Goal: Information Seeking & Learning: Check status

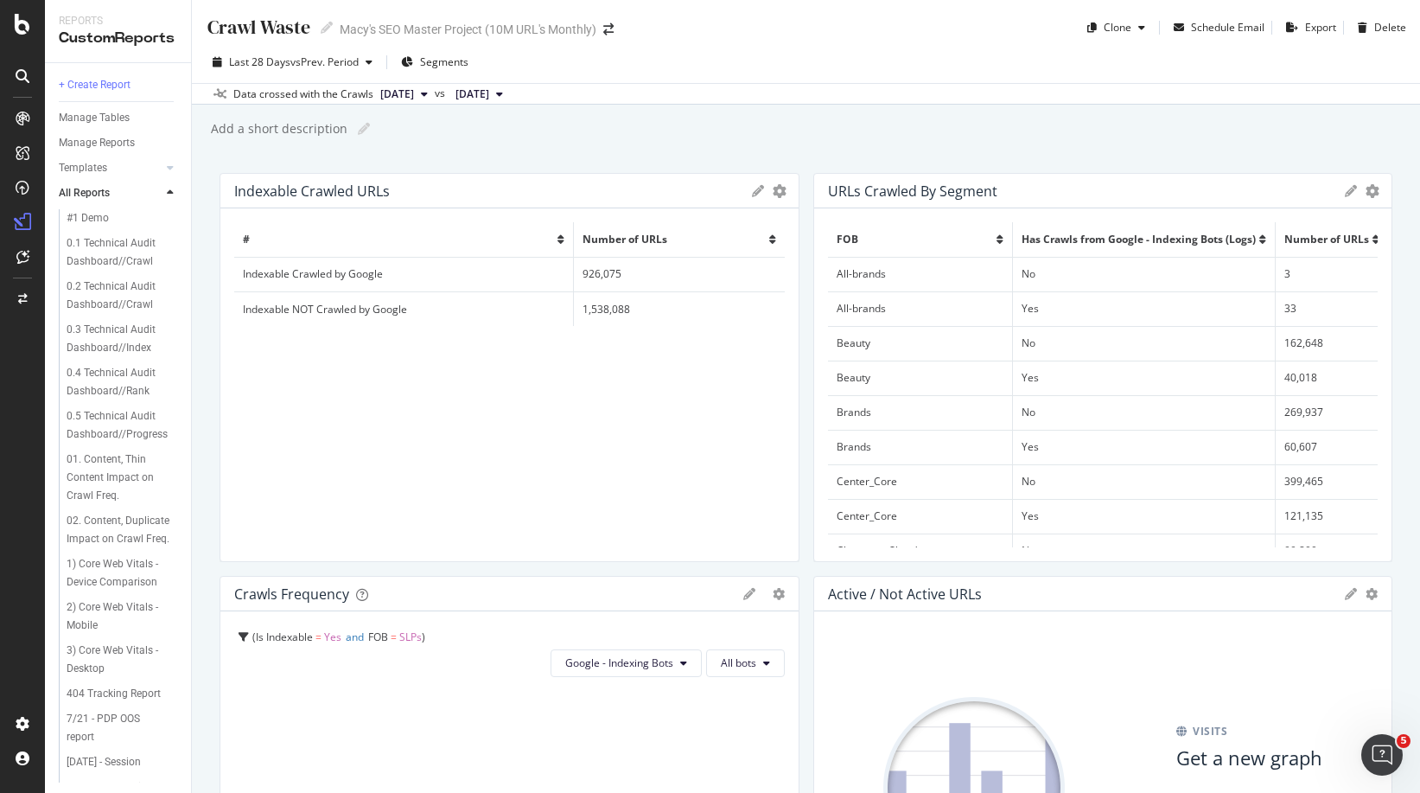
scroll to position [1424, 0]
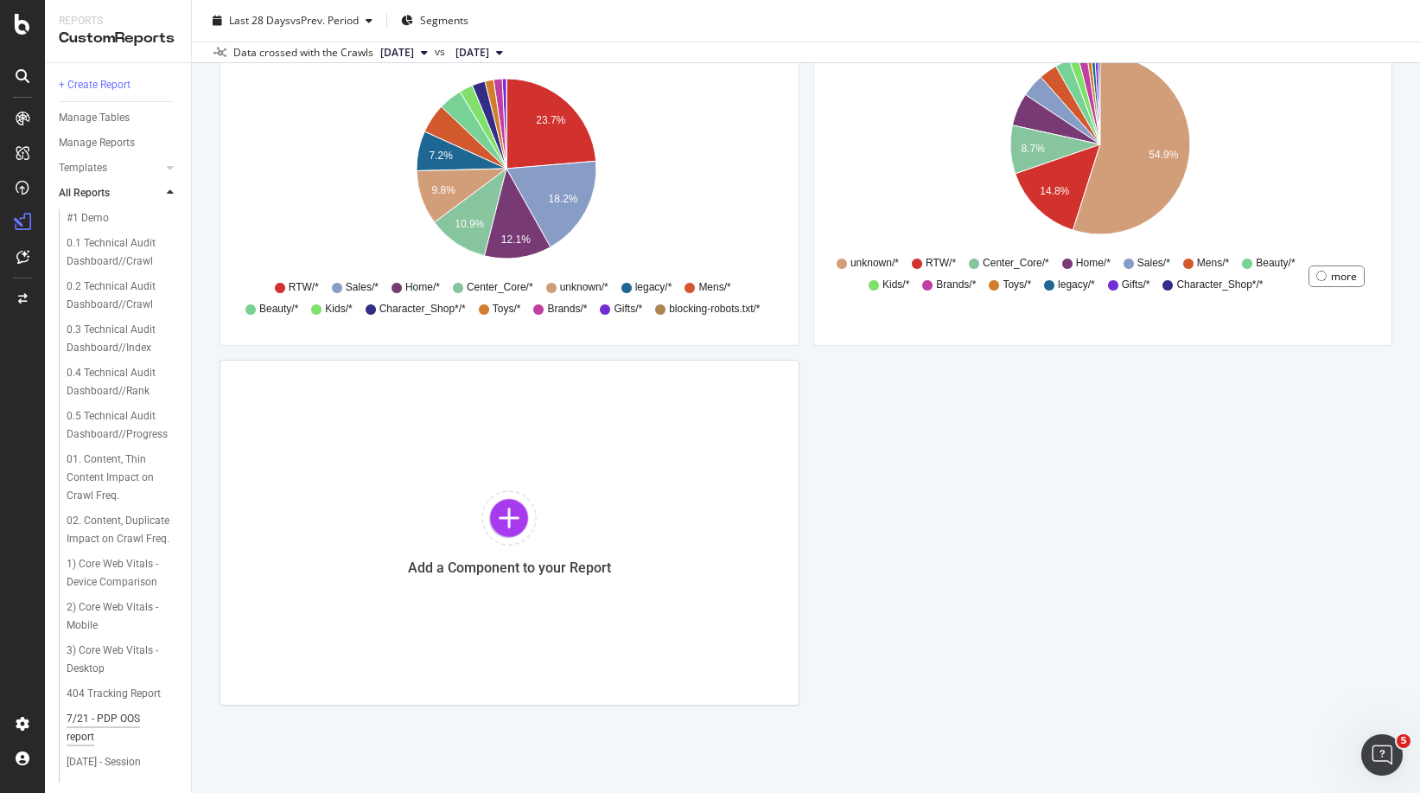
click at [101, 746] on div "7/21 - PDP OOS report" at bounding box center [115, 728] width 96 height 36
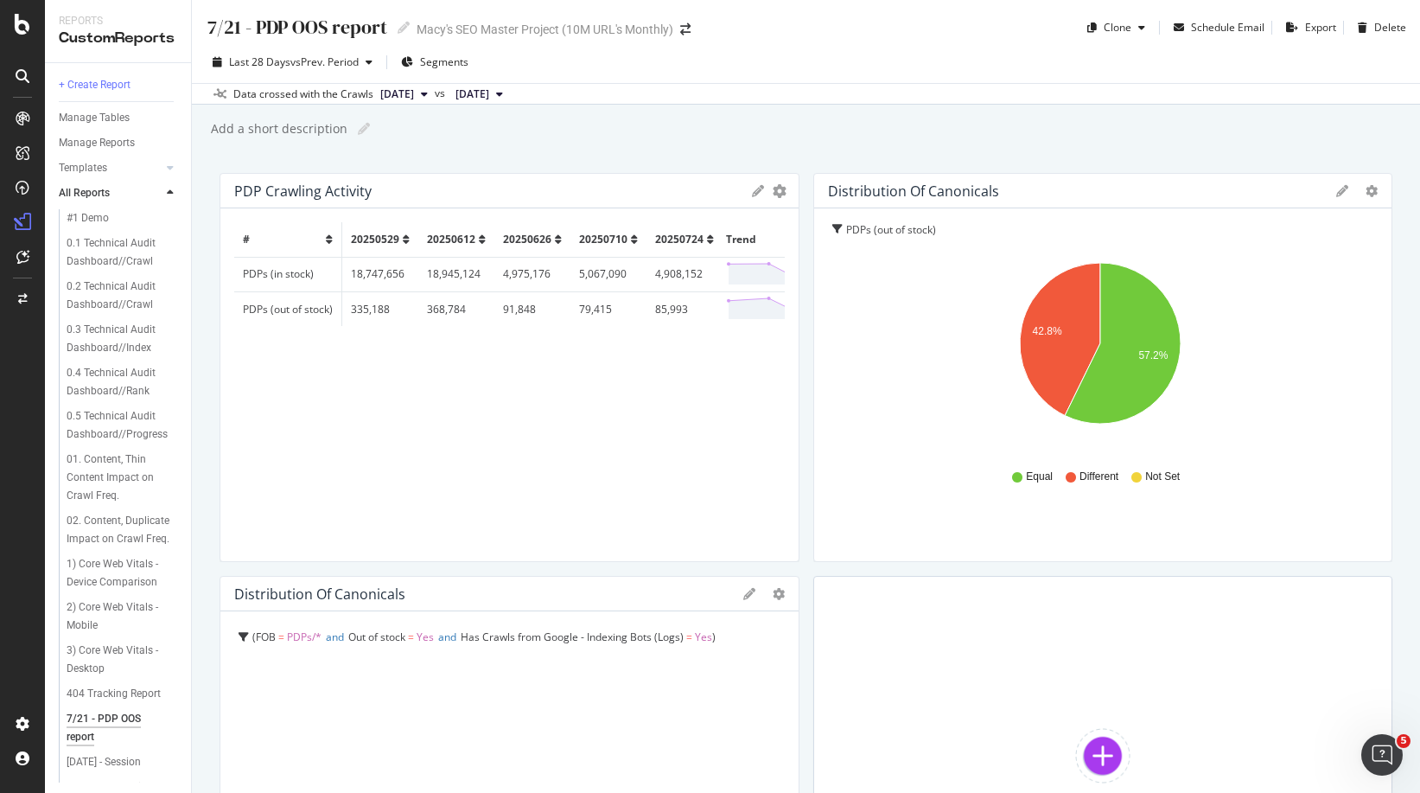
click at [262, 276] on td "PDPs (in stock)" at bounding box center [288, 274] width 108 height 35
click at [287, 282] on td "PDPs (in stock)" at bounding box center [288, 274] width 108 height 35
click at [288, 273] on td "PDPs (in stock)" at bounding box center [288, 274] width 108 height 35
click at [729, 274] on polygon at bounding box center [809, 274] width 161 height 21
click at [769, 274] on line at bounding box center [769, 274] width 0 height 21
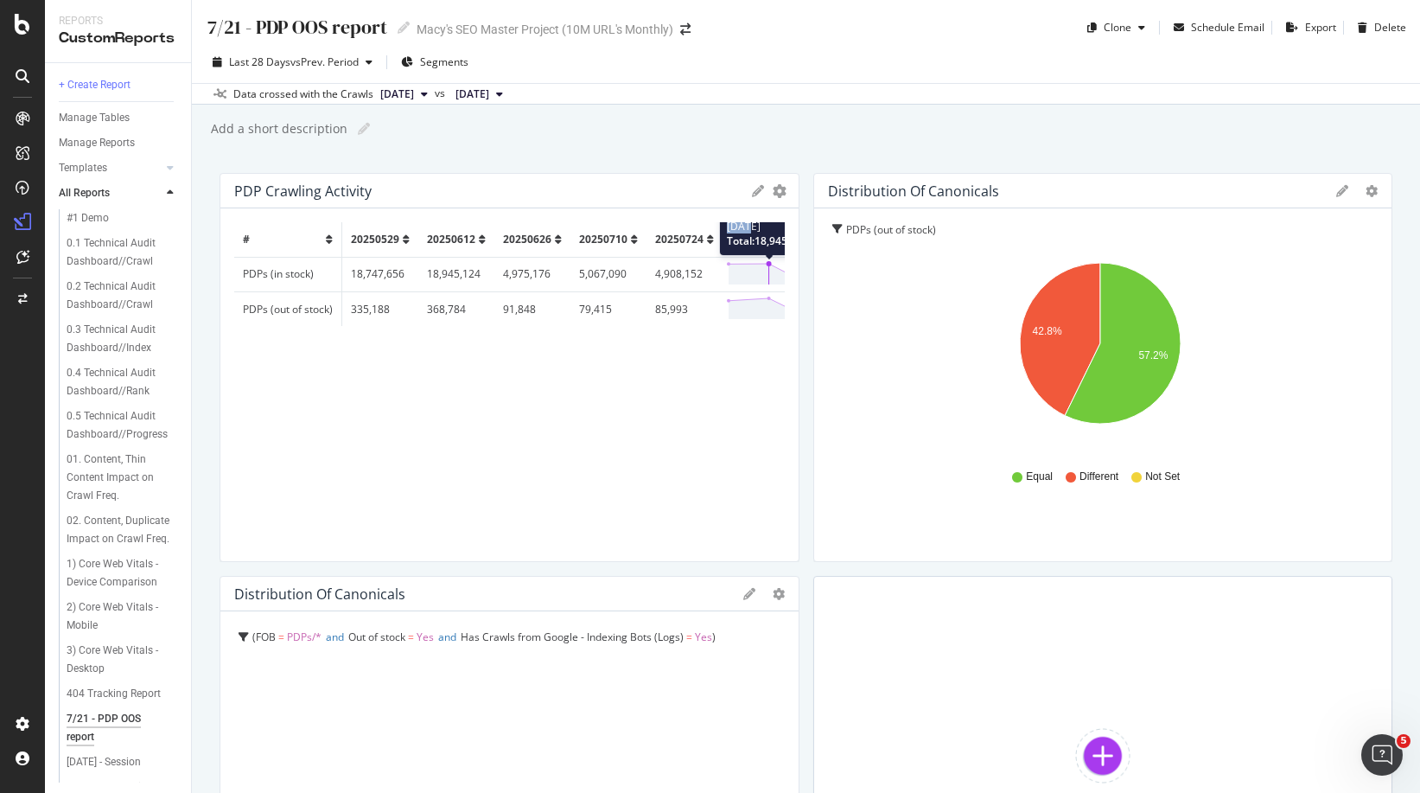
click at [769, 274] on line at bounding box center [769, 274] width 0 height 21
click at [347, 197] on div "PDP Crawling Activity" at bounding box center [302, 190] width 137 height 17
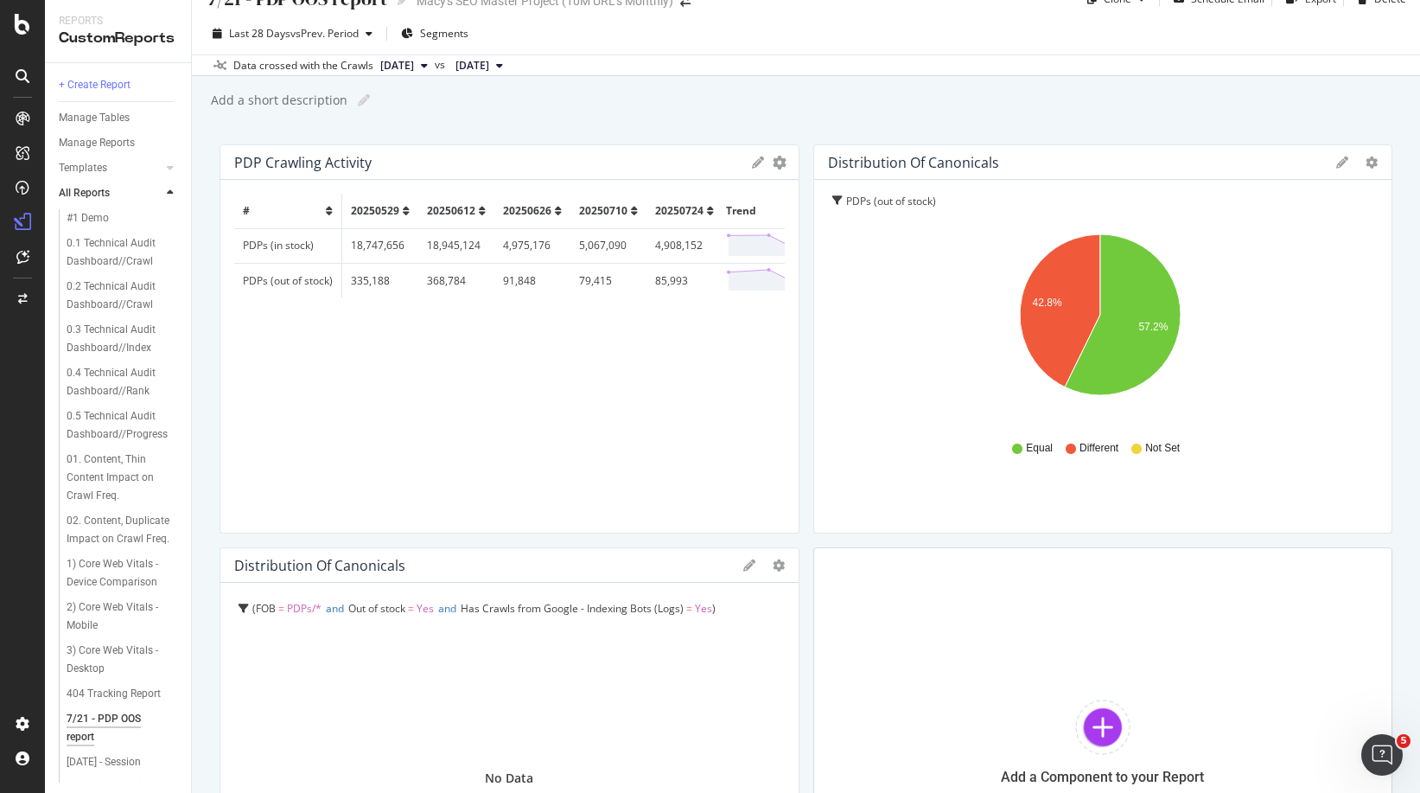
scroll to position [20, 0]
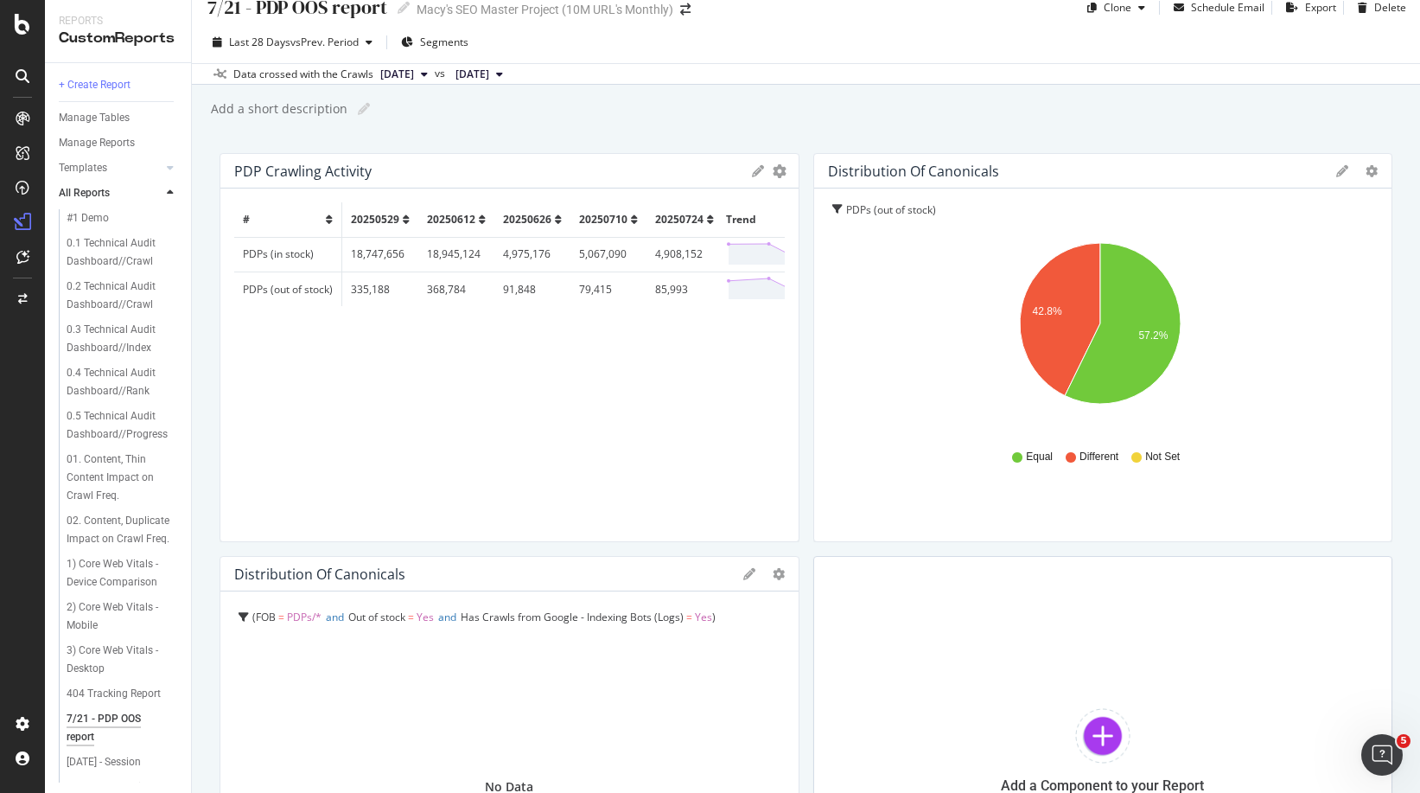
click at [651, 259] on td "4,908,152" at bounding box center [684, 254] width 76 height 35
click at [678, 254] on td "4,908,152" at bounding box center [684, 254] width 76 height 35
click at [661, 297] on td "85,993" at bounding box center [684, 288] width 76 height 35
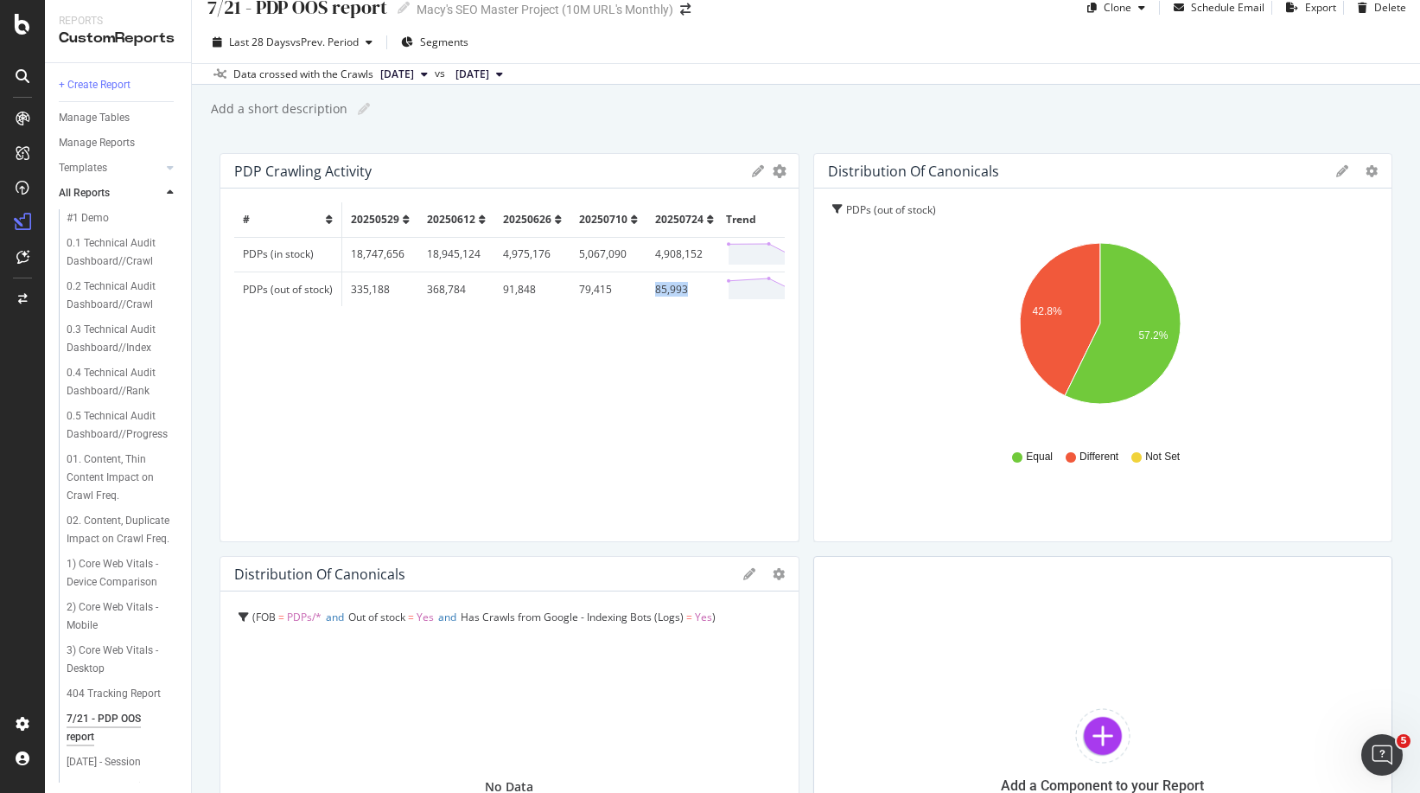
click at [662, 297] on td "85,993" at bounding box center [684, 288] width 76 height 35
click at [252, 261] on td "PDPs (in stock)" at bounding box center [288, 254] width 108 height 35
click at [254, 263] on td "PDPs (in stock)" at bounding box center [288, 254] width 108 height 35
click at [656, 366] on div "# 20250529 20250612 20250626 20250710 20250724 Trend PDPs (in stock) 18,747,656…" at bounding box center [509, 364] width 551 height 325
click at [732, 285] on polygon at bounding box center [809, 288] width 161 height 21
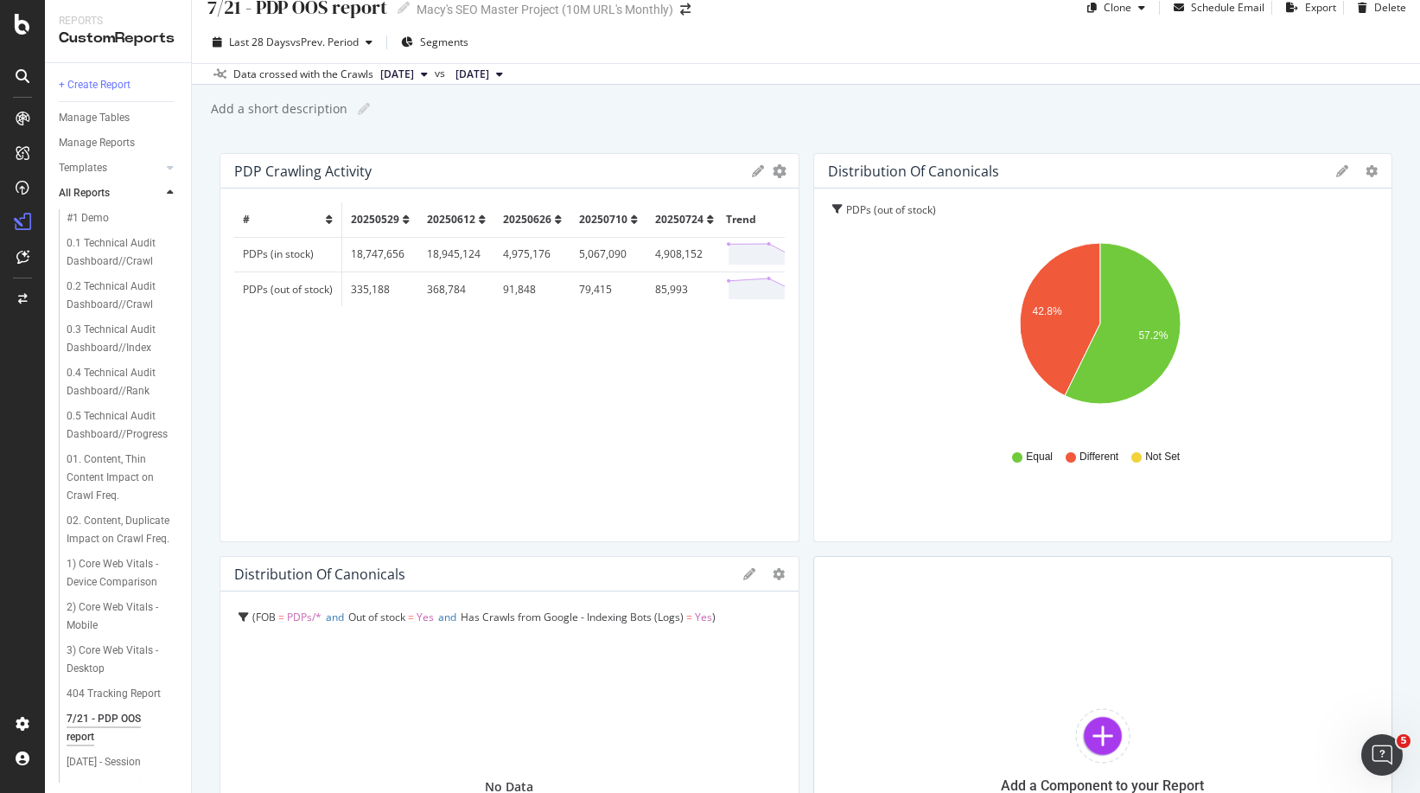
drag, startPoint x: 774, startPoint y: 282, endPoint x: 748, endPoint y: 285, distance: 26.2
click at [774, 282] on div "PDP Crawling Activity Export as CSV Delete Add to Custom Report # 20250529 2025…" at bounding box center [510, 347] width 580 height 389
click at [672, 293] on td "85,993" at bounding box center [684, 288] width 76 height 35
click at [671, 290] on td "85,993" at bounding box center [684, 288] width 76 height 35
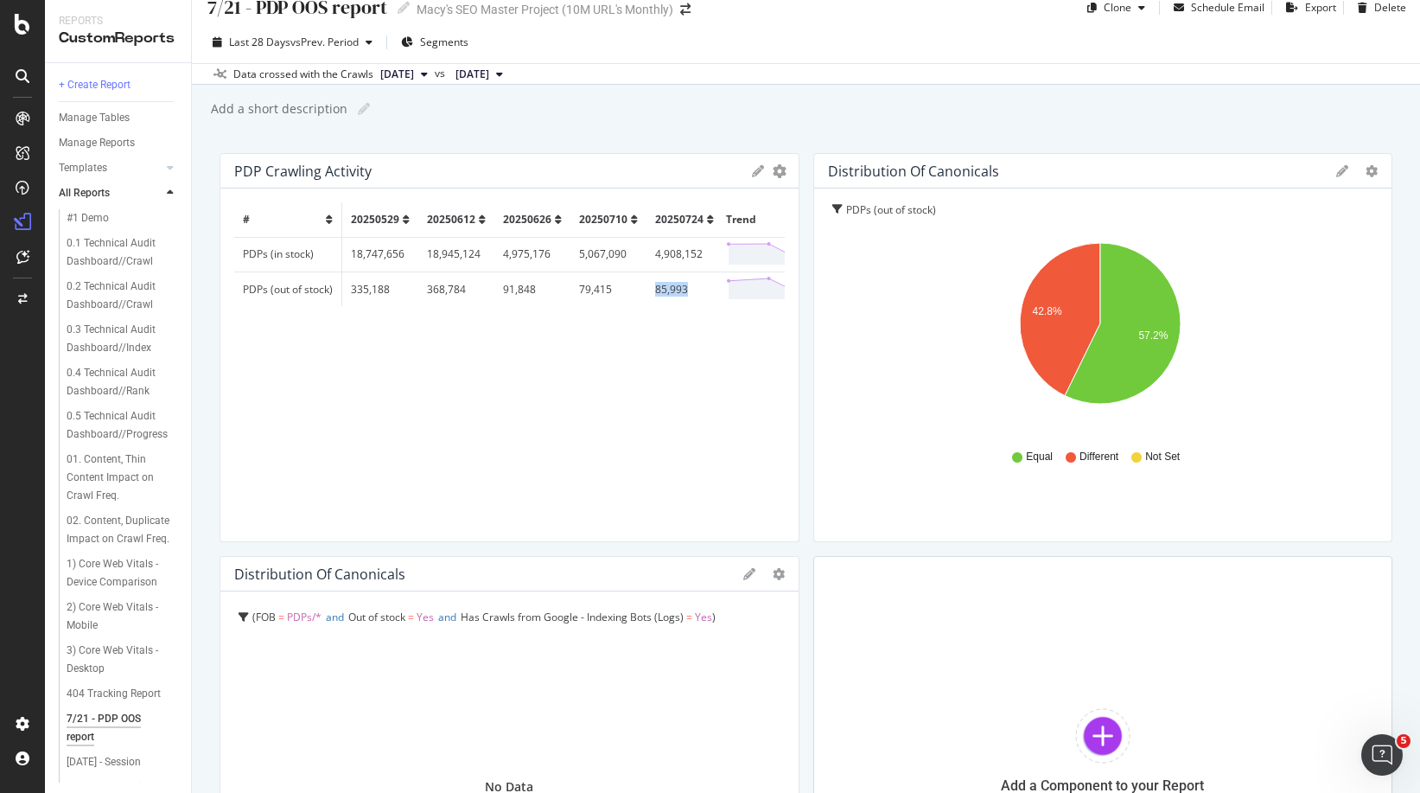
click at [671, 290] on td "85,993" at bounding box center [684, 288] width 76 height 35
click at [654, 311] on div "# 20250529 20250612 20250626 20250710 20250724 Trend PDPs (in stock) 18,747,656…" at bounding box center [509, 364] width 551 height 325
click at [275, 298] on td "PDPs (out of stock)" at bounding box center [288, 288] width 108 height 35
click at [275, 294] on td "PDPs (out of stock)" at bounding box center [288, 288] width 108 height 35
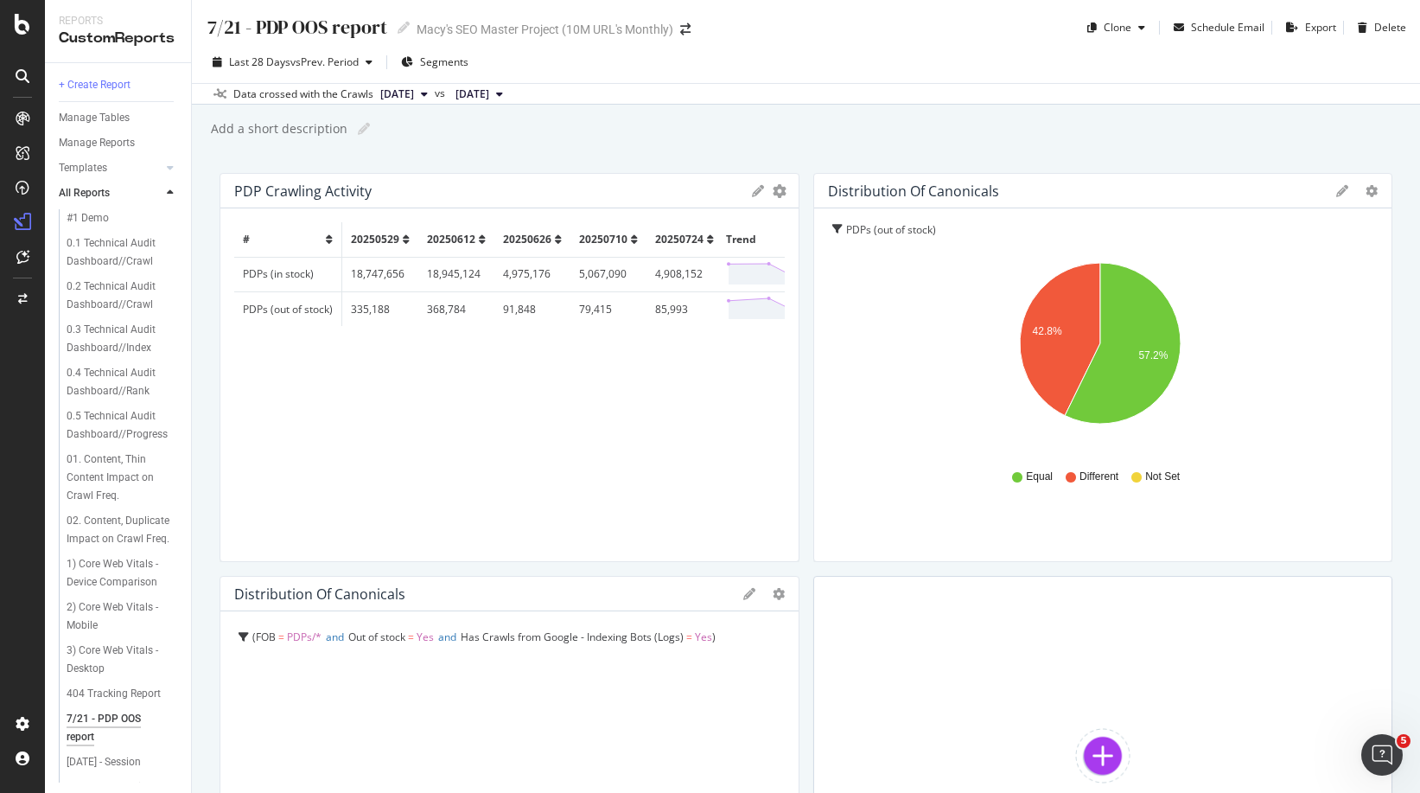
drag, startPoint x: 740, startPoint y: 323, endPoint x: 430, endPoint y: 318, distance: 309.5
click at [443, 318] on td "368,784" at bounding box center [456, 308] width 76 height 35
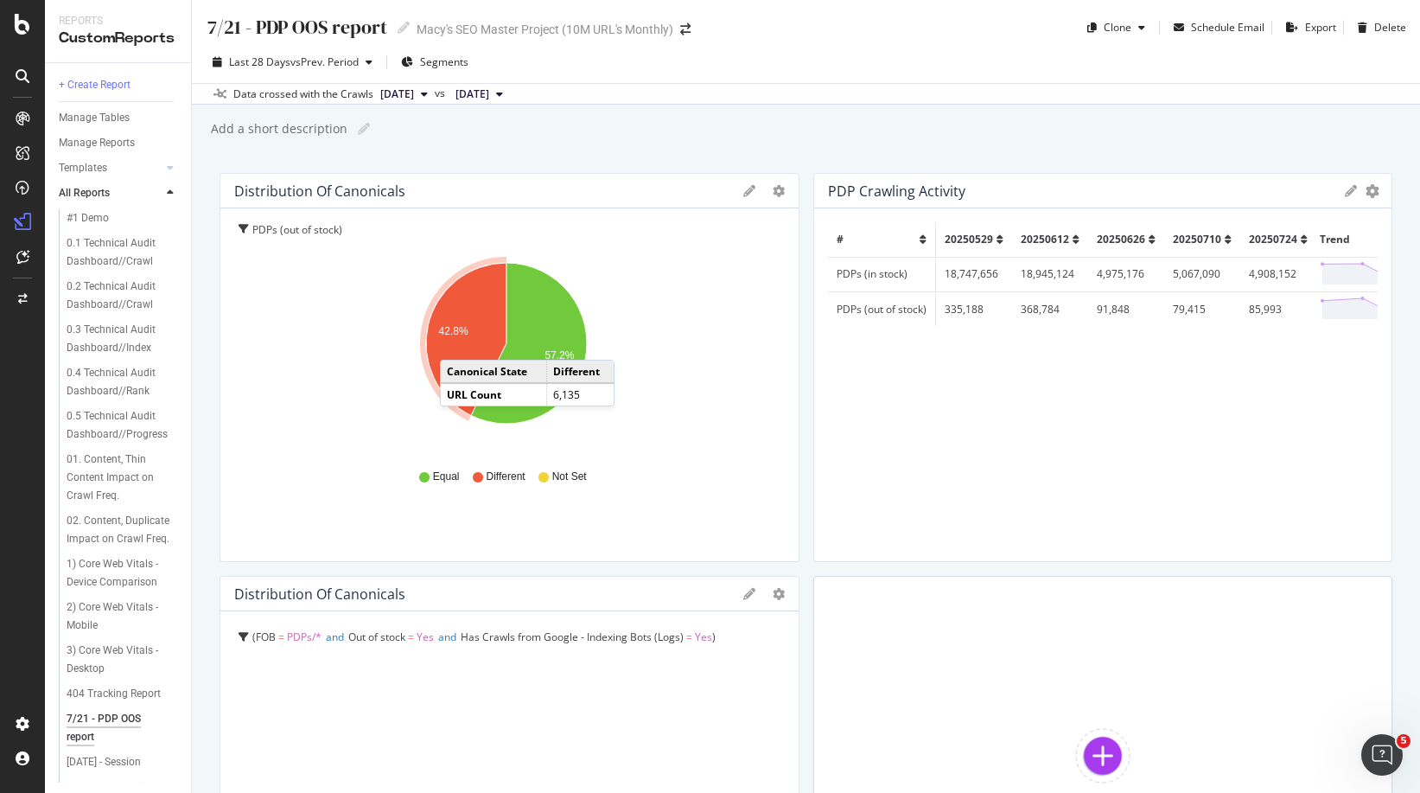
click at [875, 310] on td "PDPs (out of stock)" at bounding box center [882, 308] width 108 height 35
click at [1322, 307] on polygon at bounding box center [1402, 308] width 161 height 21
click at [1347, 306] on polygon at bounding box center [1402, 308] width 161 height 21
click at [437, 481] on span "Equal" at bounding box center [446, 476] width 27 height 15
drag, startPoint x: 506, startPoint y: 474, endPoint x: 563, endPoint y: 474, distance: 56.2
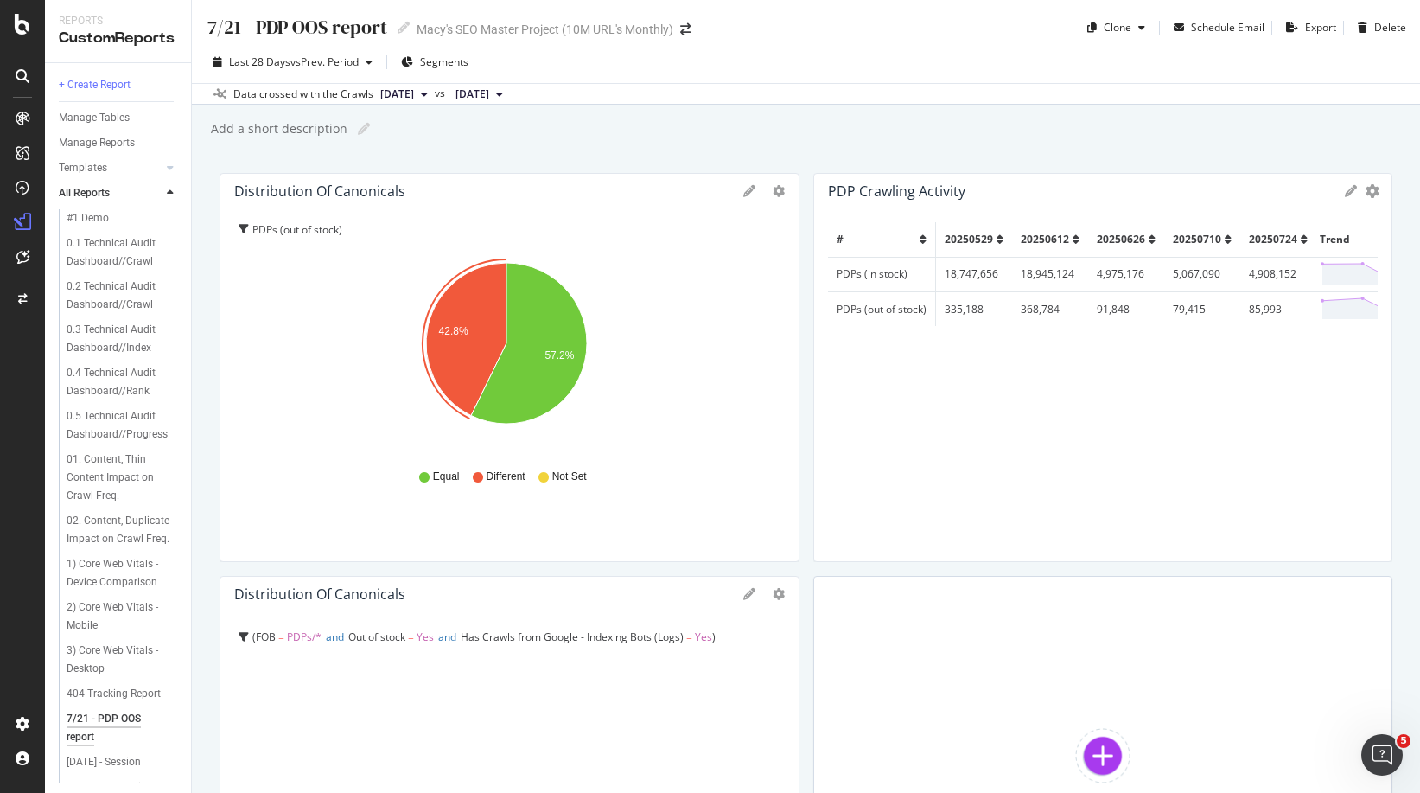
click at [507, 474] on span "Different" at bounding box center [506, 476] width 39 height 15
click at [578, 473] on span "Not Set" at bounding box center [569, 476] width 35 height 15
click at [117, 224] on div "LogAnalyzer" at bounding box center [97, 225] width 67 height 17
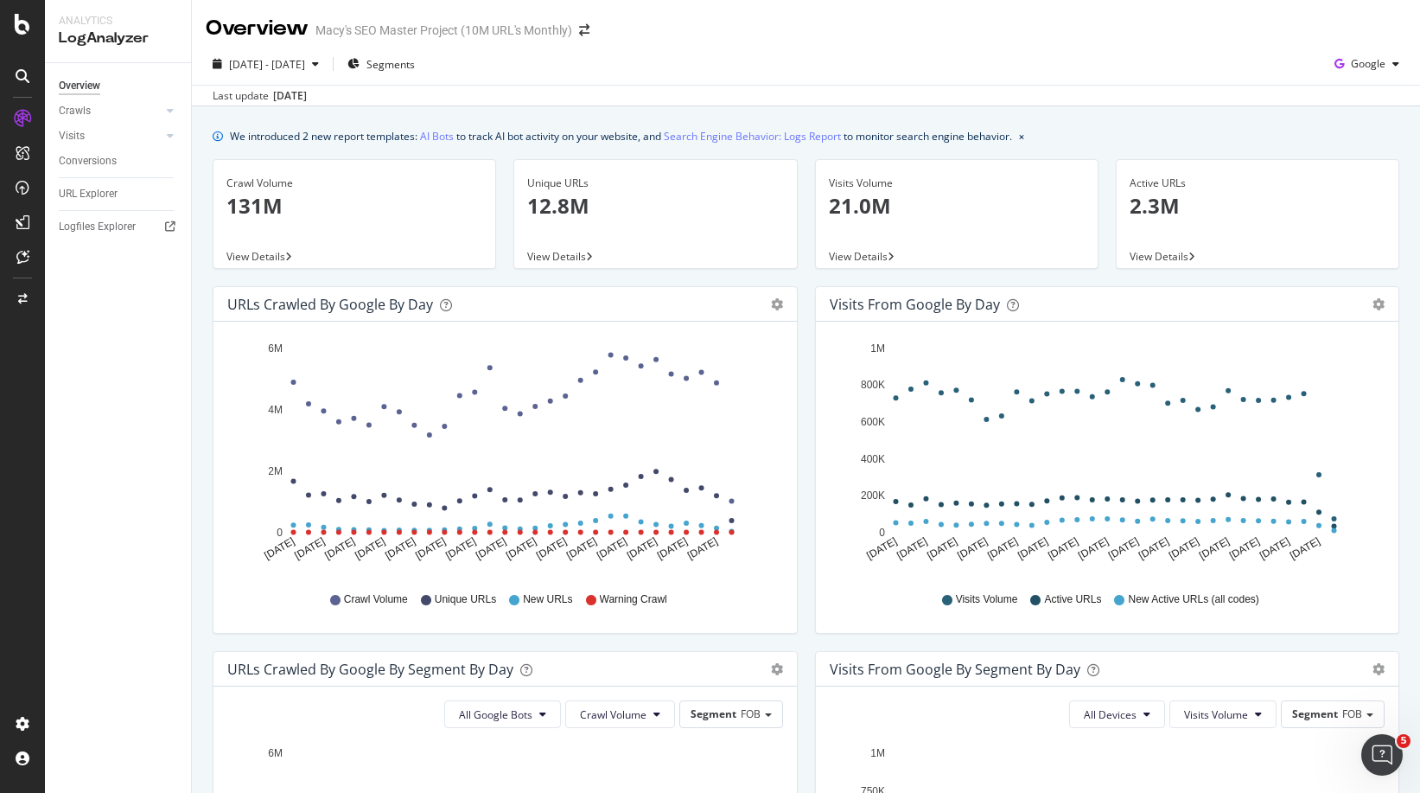
click at [563, 255] on span "View Details" at bounding box center [556, 256] width 59 height 15
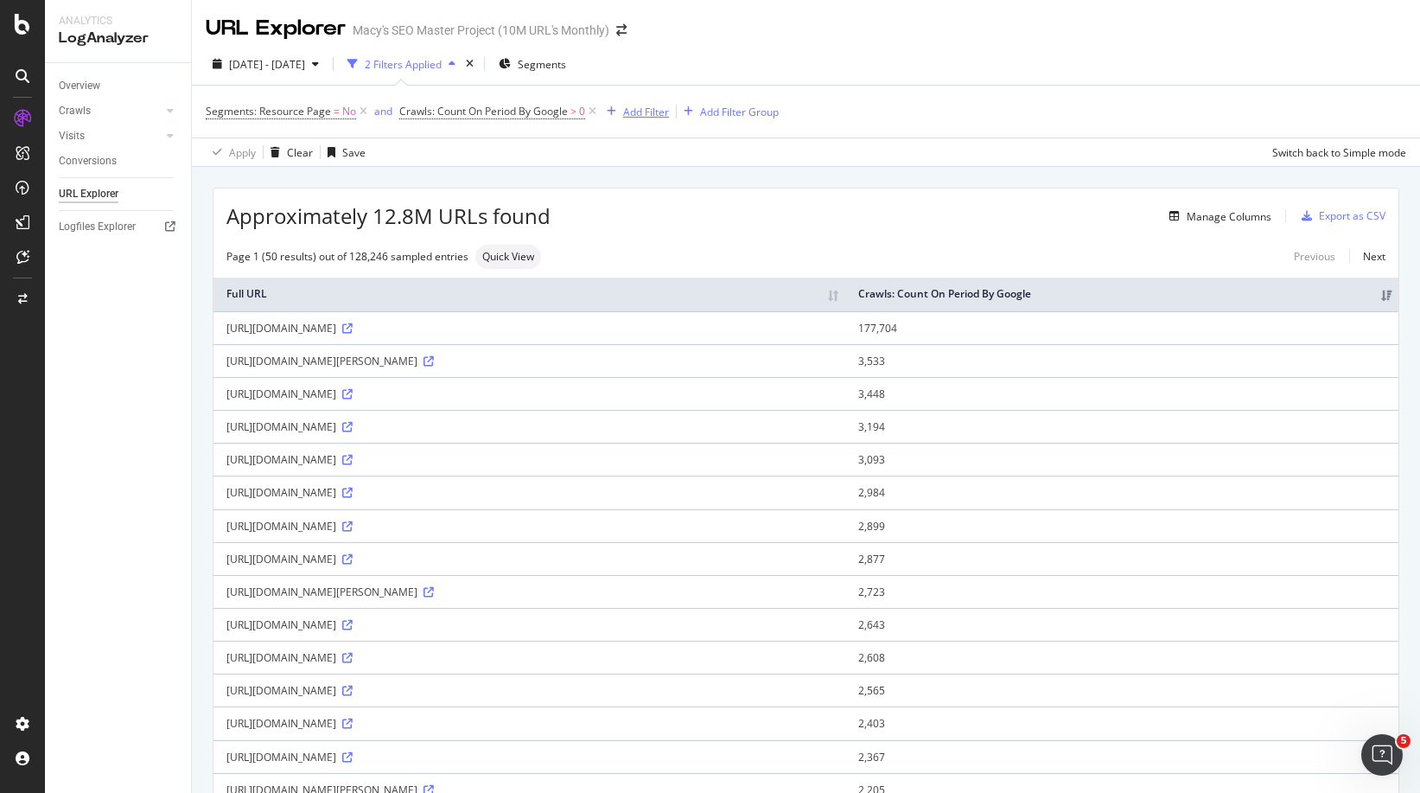
click at [654, 108] on div "Add Filter" at bounding box center [646, 112] width 46 height 15
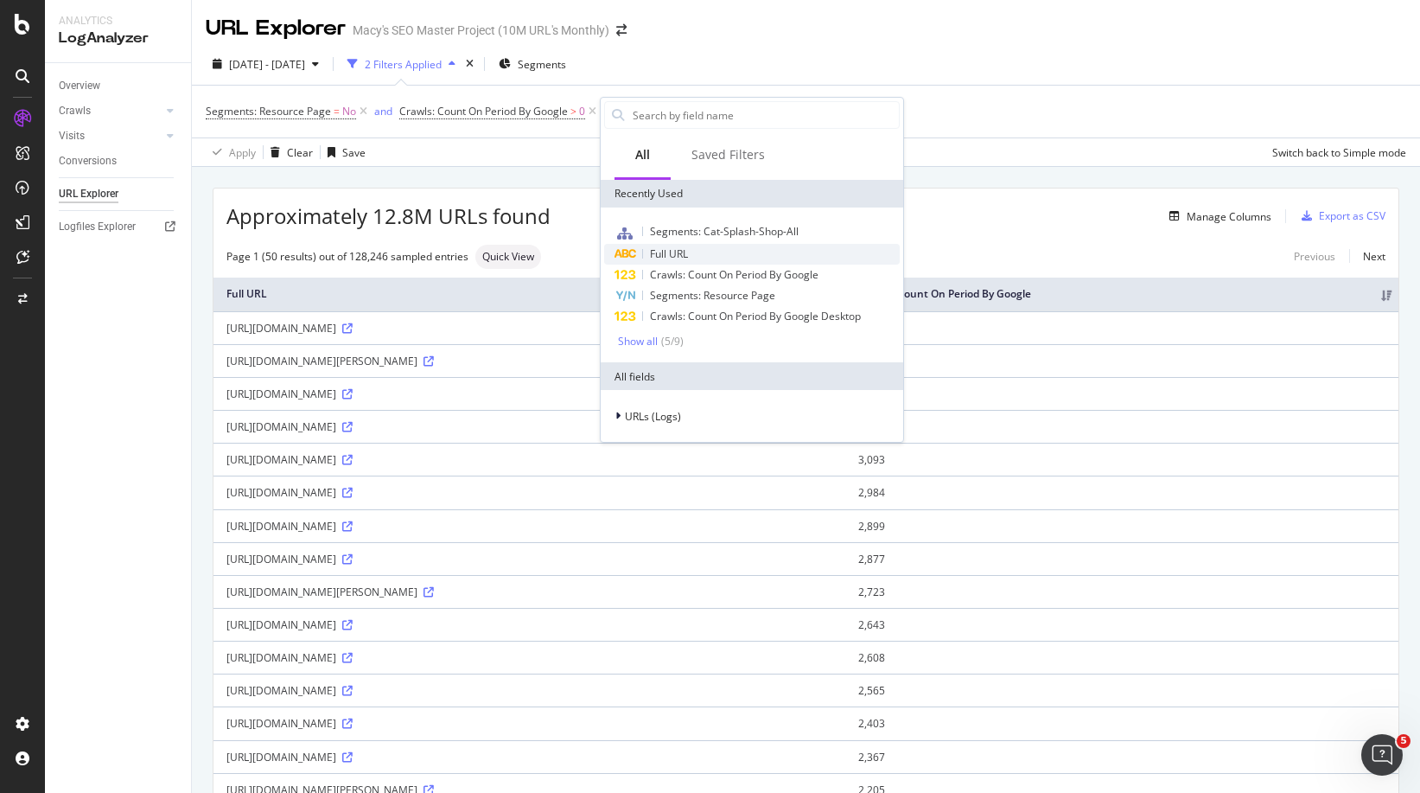
click at [694, 256] on div "Full URL" at bounding box center [752, 254] width 296 height 21
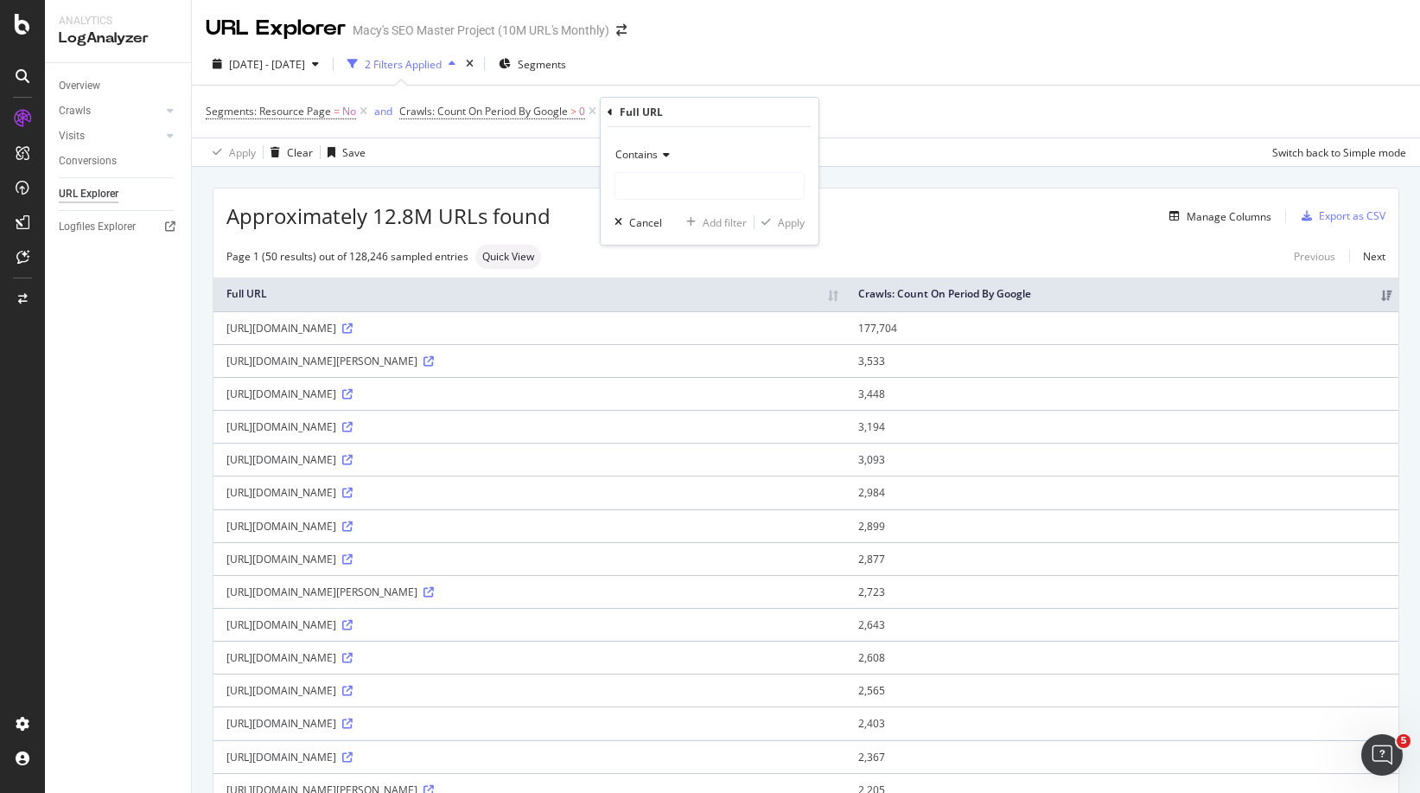
click at [643, 201] on div "Contains Cancel Add filter Apply" at bounding box center [710, 186] width 218 height 118
click at [641, 189] on input "text" at bounding box center [709, 186] width 188 height 28
type input "/product/"
click at [798, 218] on div "Apply" at bounding box center [791, 222] width 27 height 15
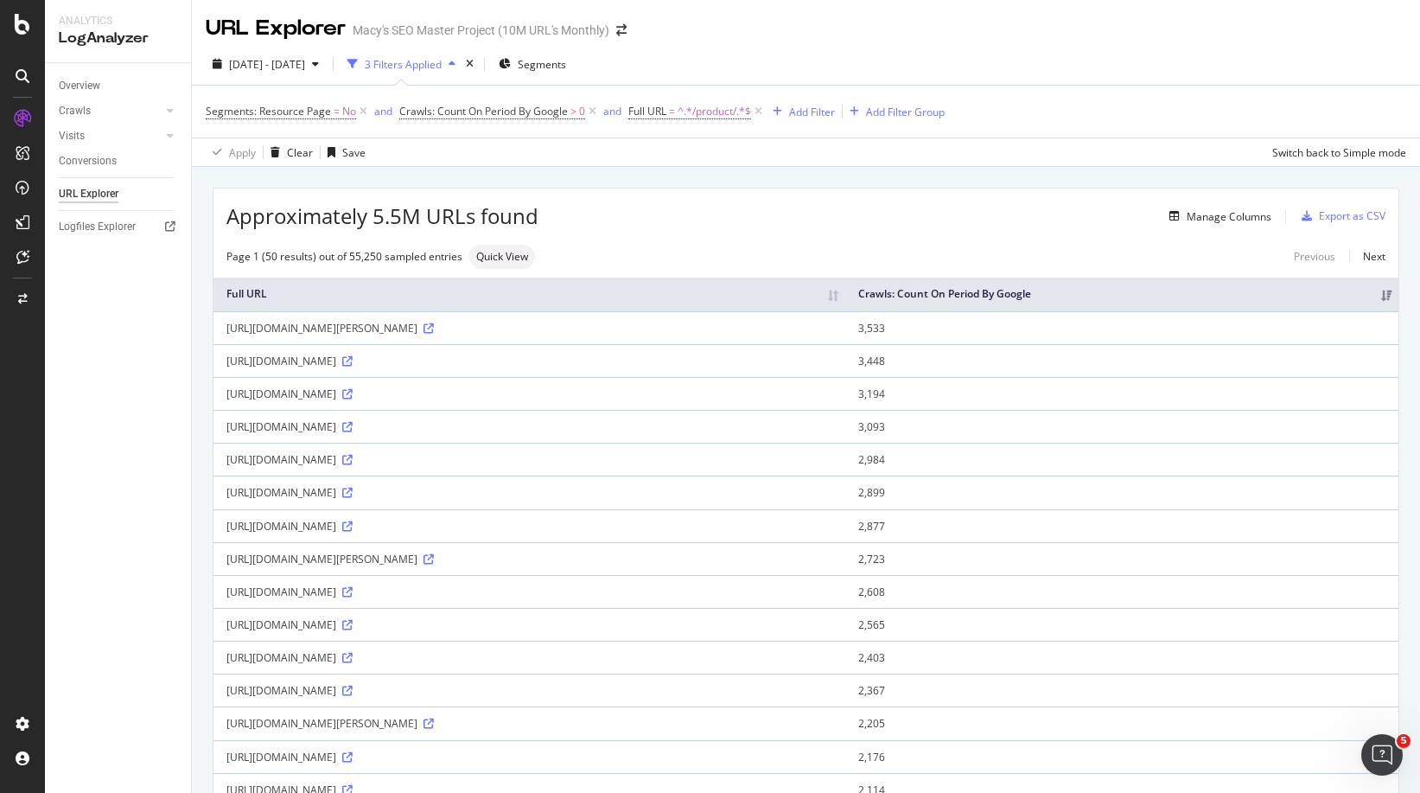
click at [1232, 309] on th "Crawls: Count On Period By Google" at bounding box center [1121, 294] width 553 height 34
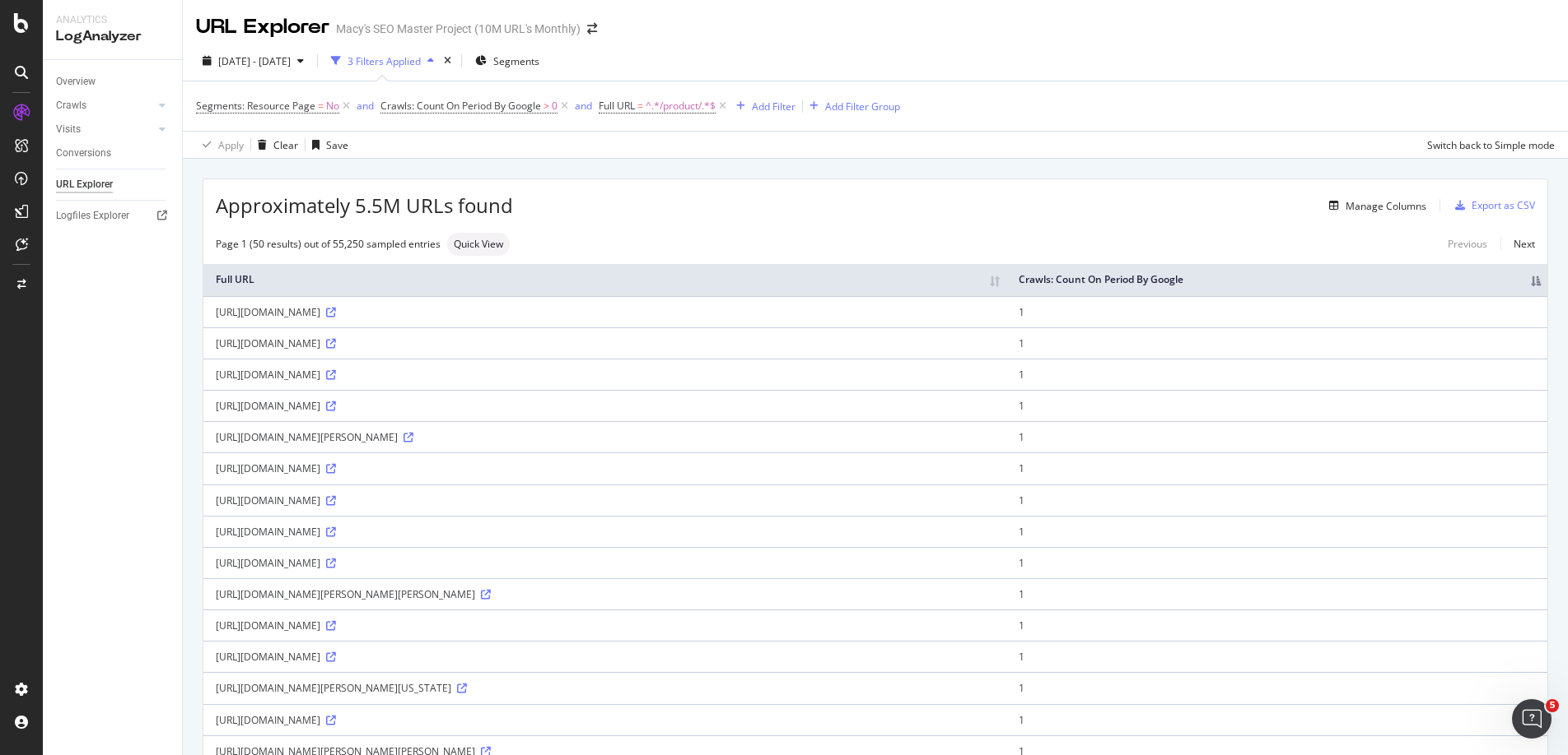
drag, startPoint x: 726, startPoint y: 482, endPoint x: 231, endPoint y: 476, distance: 495.0
click at [231, 445] on div "[URL][DOMAIN_NAME][PERSON_NAME]" at bounding box center [604, 437] width 778 height 14
click at [413, 443] on icon at bounding box center [409, 438] width 10 height 10
